Goal: Find specific page/section: Find specific page/section

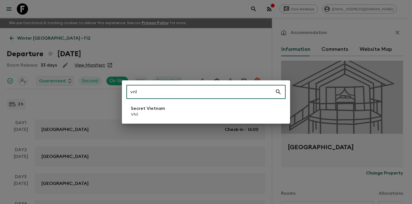
type input "vn1"
click at [156, 114] on p "VN1" at bounding box center [148, 115] width 34 height 6
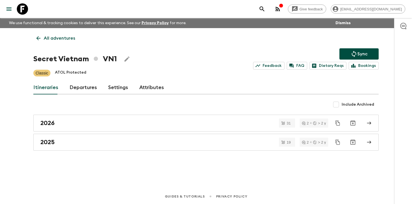
click at [84, 89] on link "Departures" at bounding box center [83, 87] width 27 height 13
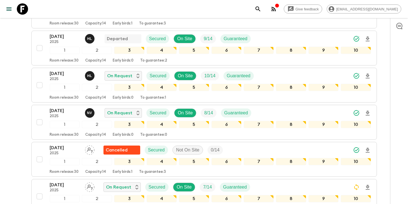
scroll to position [292, 0]
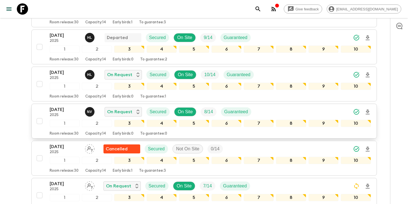
click at [303, 107] on div "[DATE] 2025 N V On Request Secured On Site 8 / 14 Guaranteed" at bounding box center [210, 111] width 321 height 11
